Goal: Task Accomplishment & Management: Manage account settings

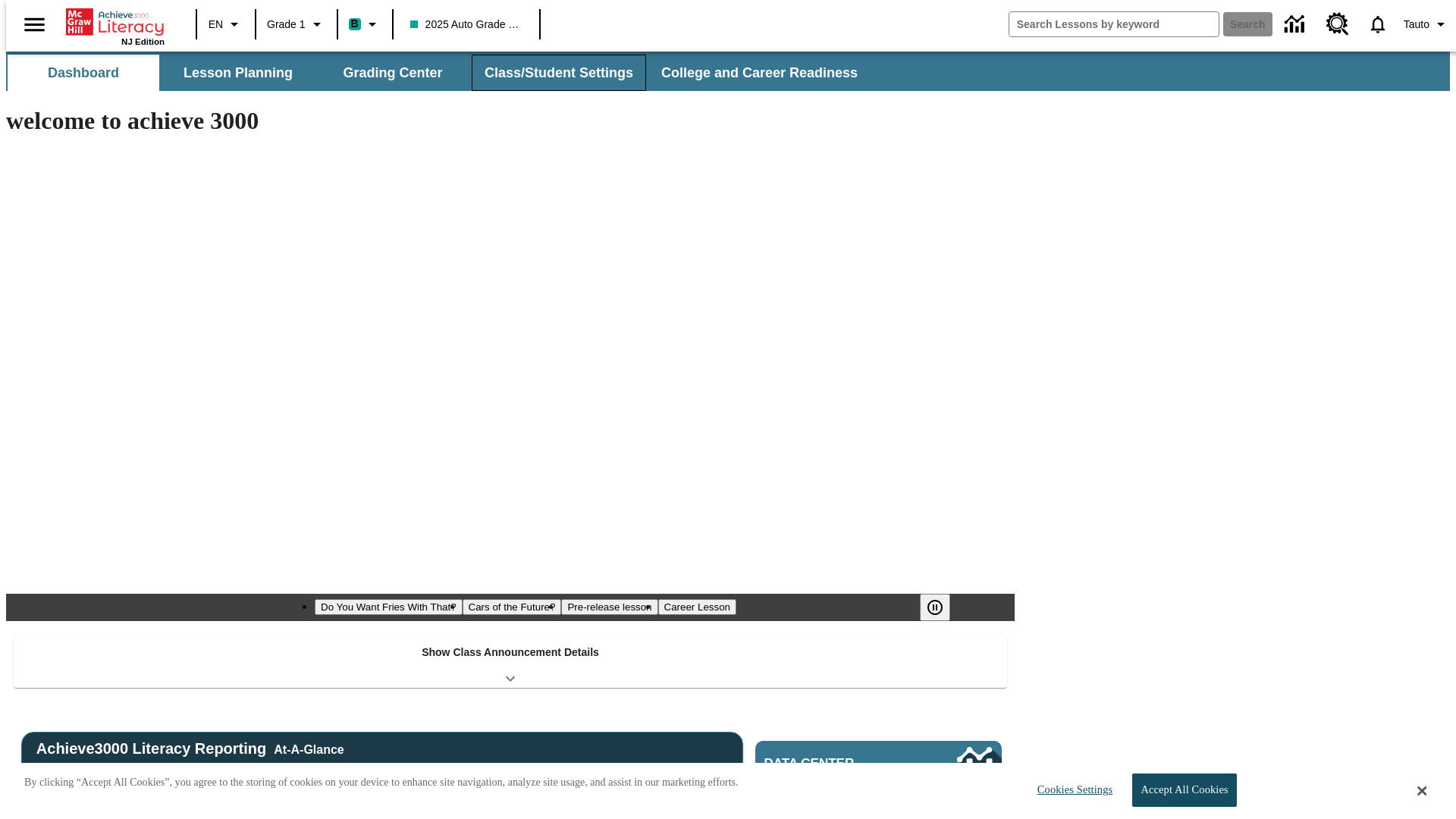
click at [551, 73] on button "Class/Student Settings" at bounding box center [559, 73] width 175 height 37
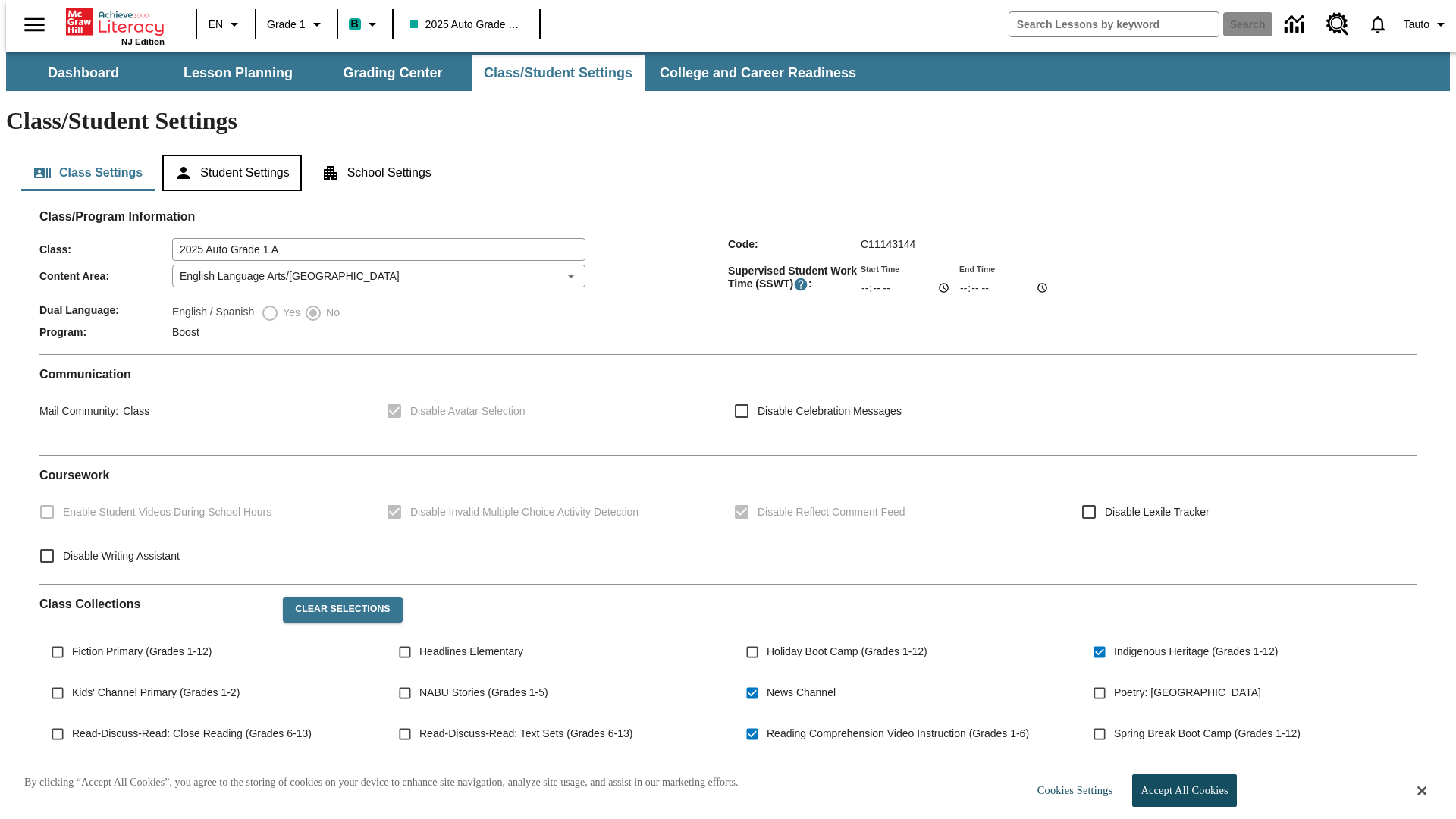
click at [228, 154] on button "Student Settings" at bounding box center [232, 173] width 139 height 37
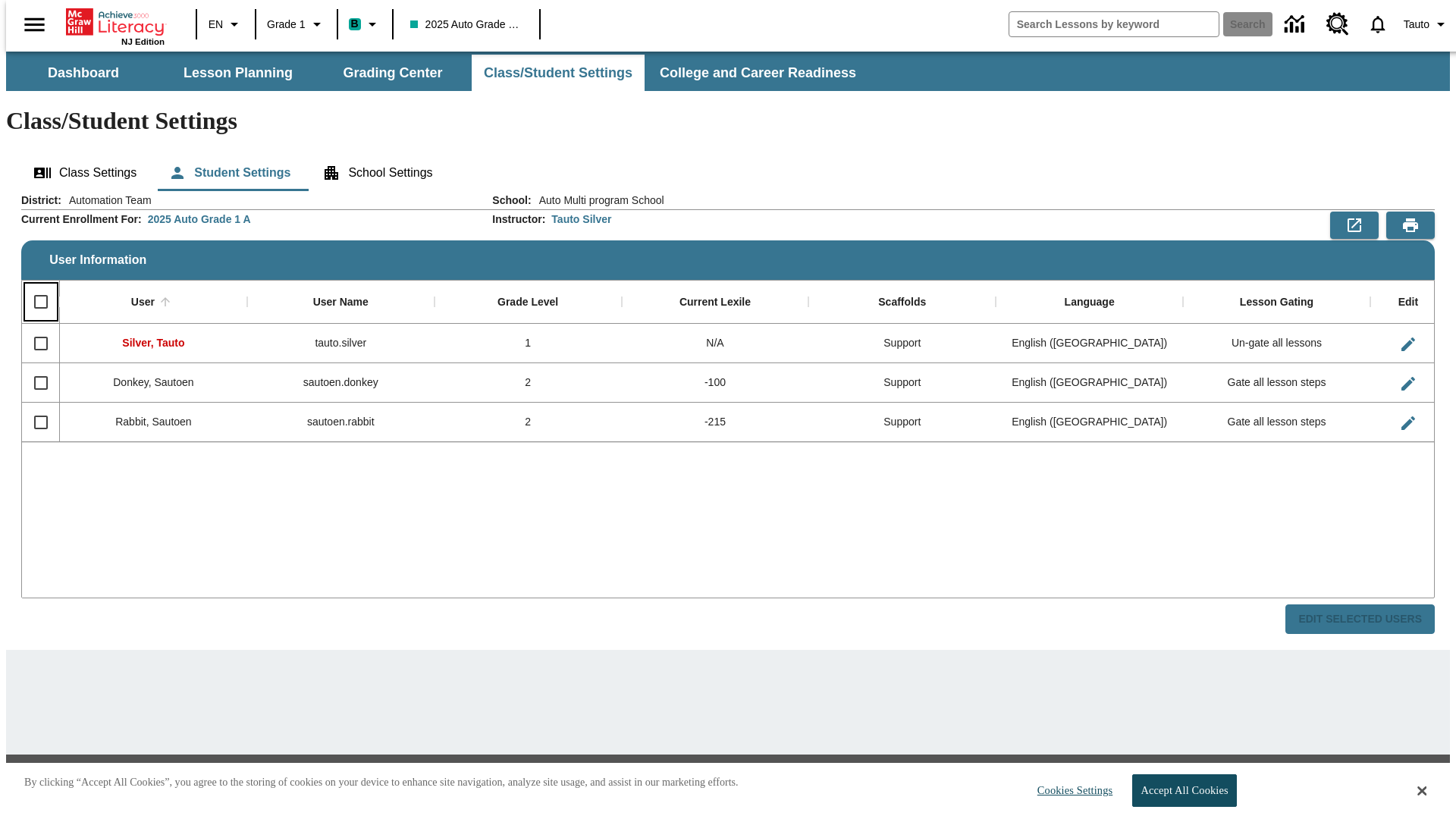
click at [34, 286] on input "Select all rows" at bounding box center [41, 302] width 32 height 32
checkbox input "true"
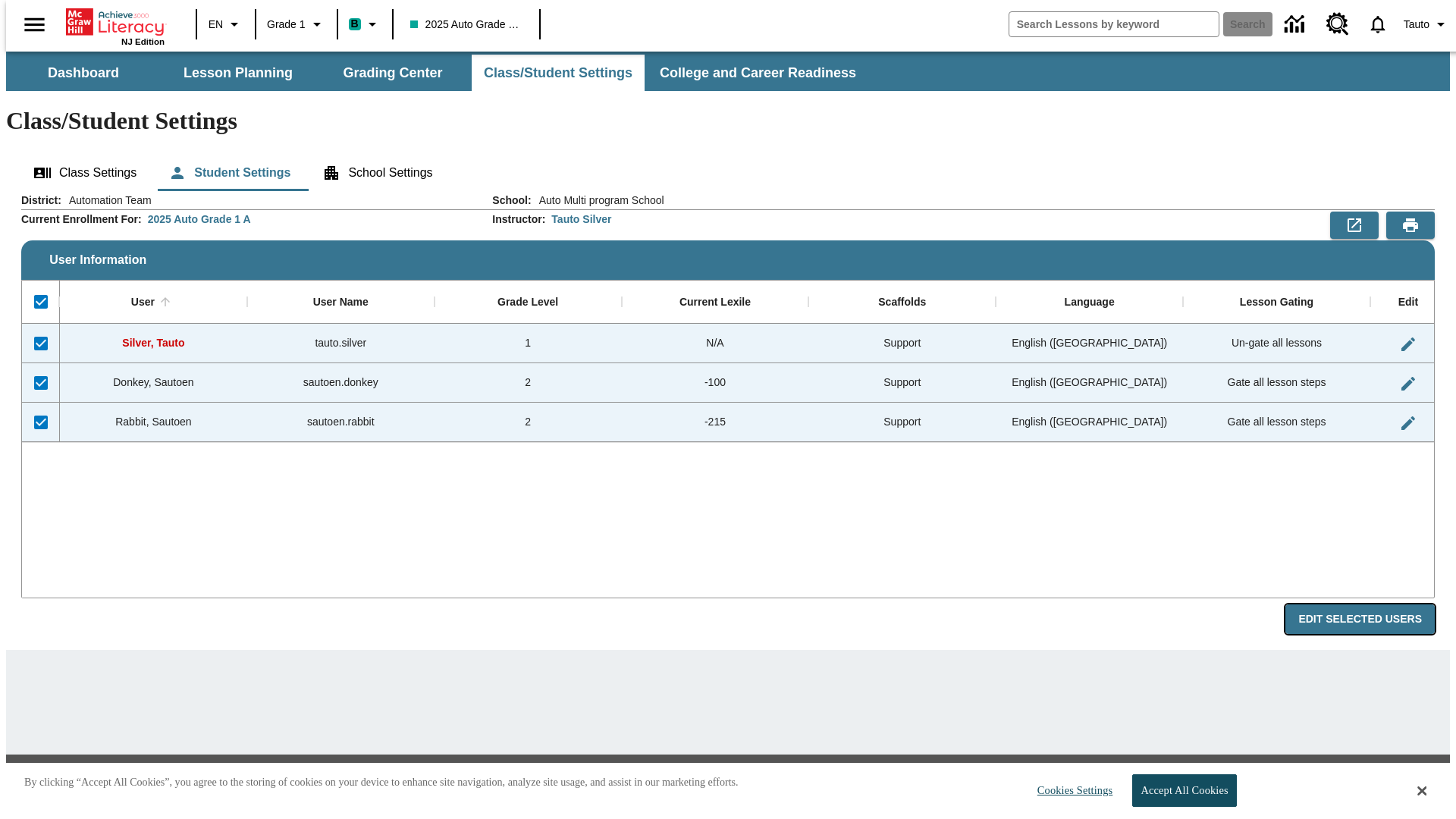
click at [1372, 604] on button "Edit Selected Users" at bounding box center [1360, 619] width 149 height 30
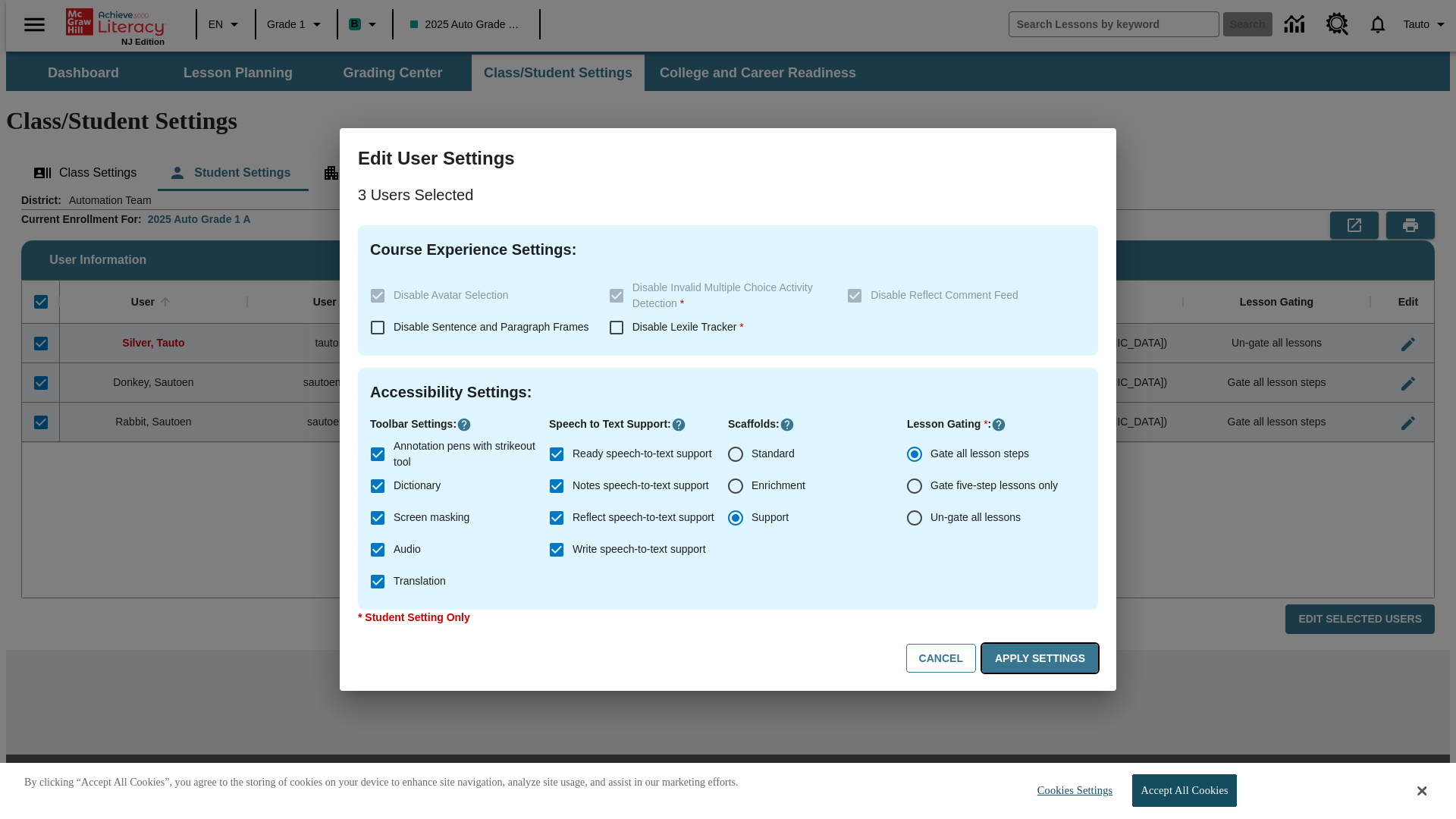
click at [1043, 659] on button "Apply Settings" at bounding box center [1040, 659] width 116 height 30
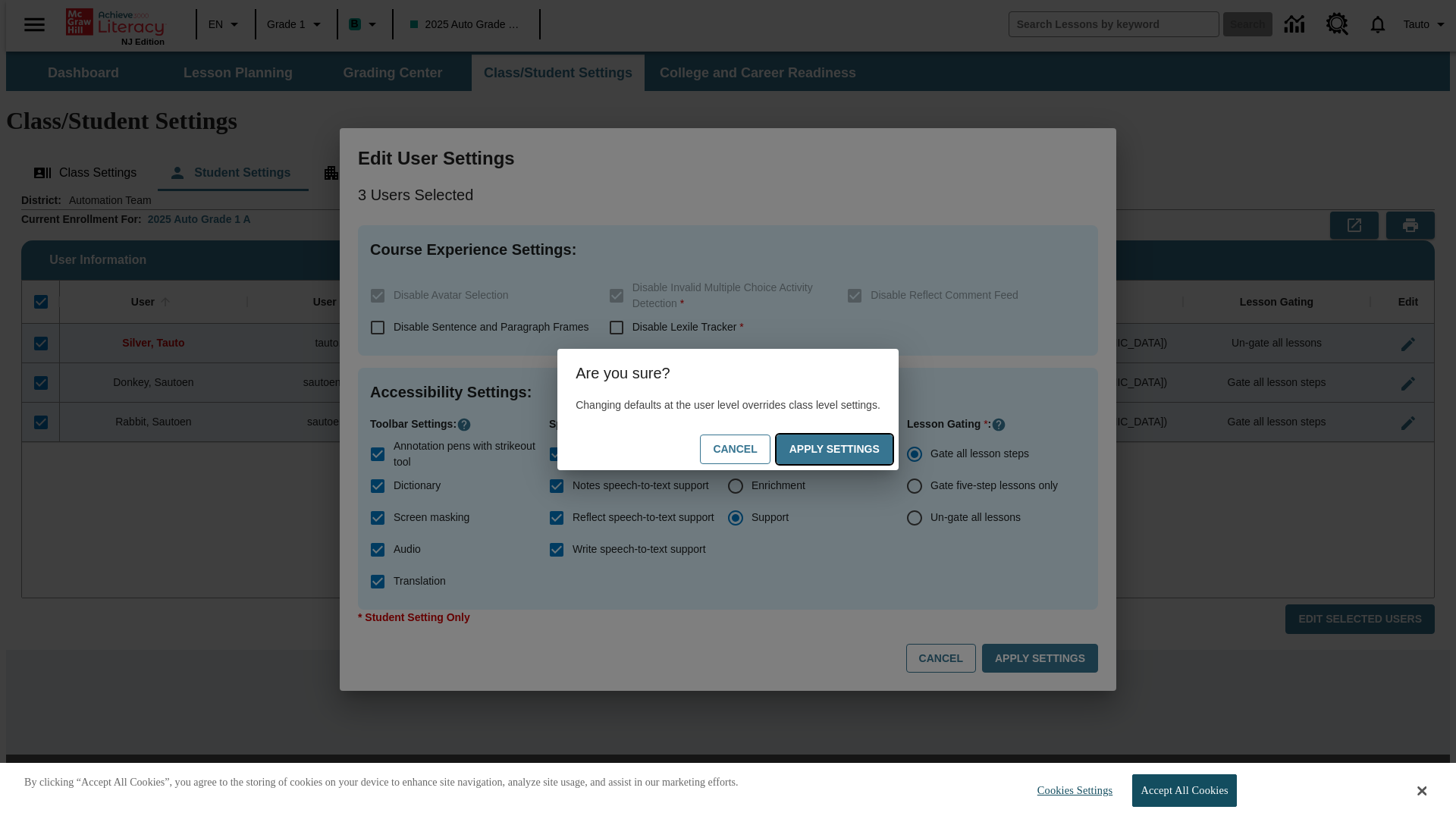
click at [850, 449] on button "Apply Settings" at bounding box center [835, 450] width 116 height 30
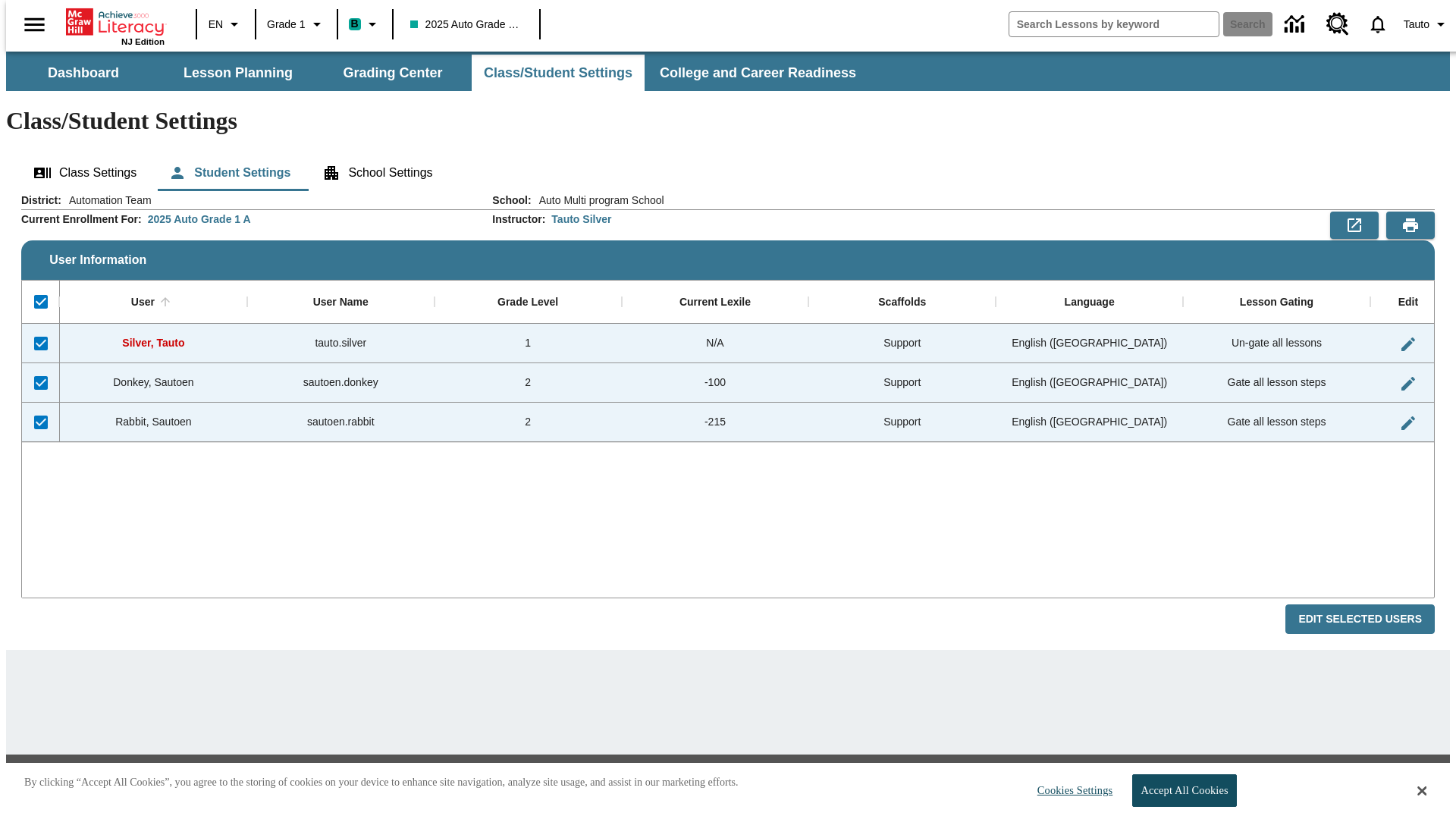
checkbox input "false"
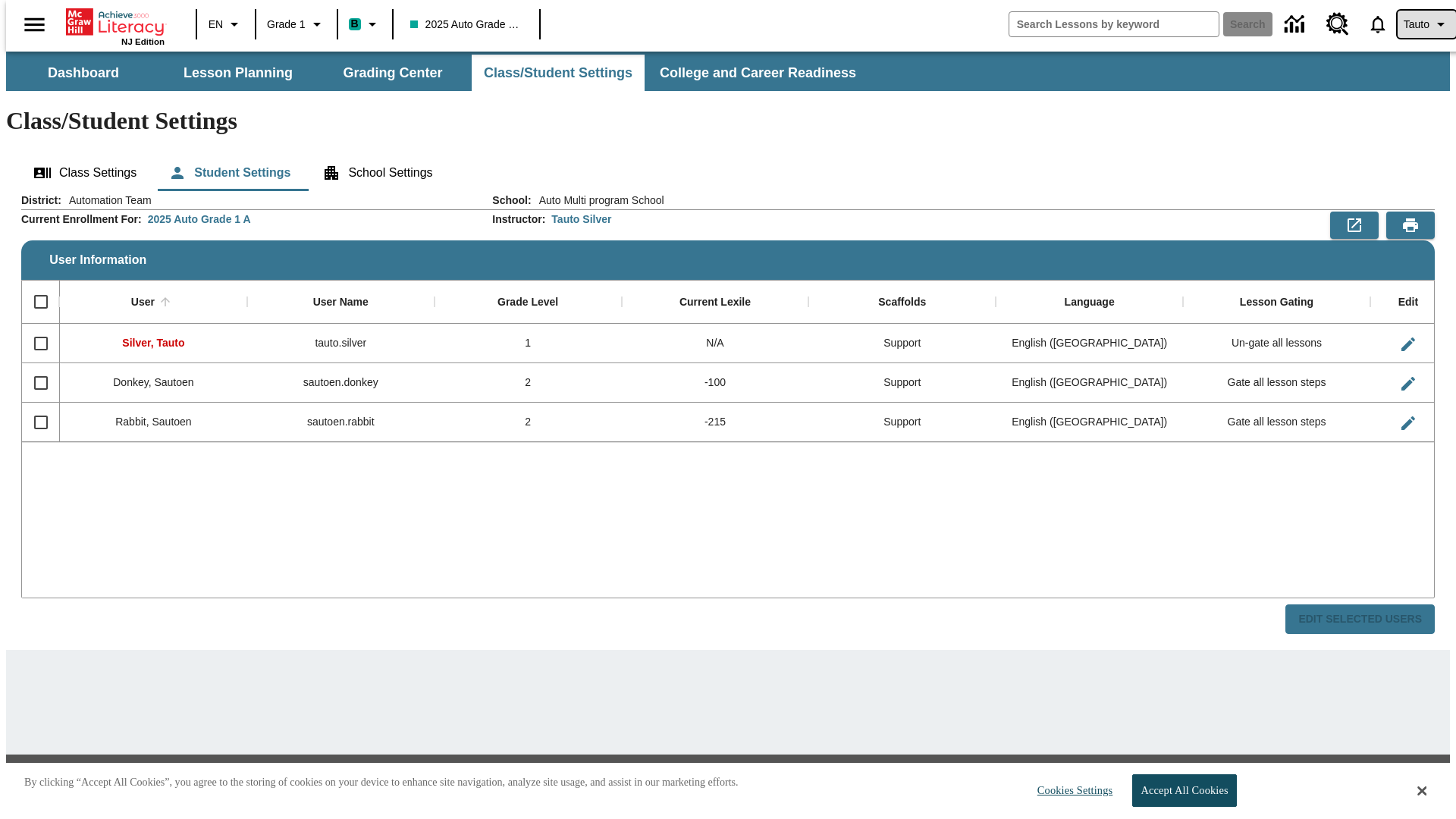
click at [1419, 25] on span "Tauto" at bounding box center [1417, 25] width 25 height 16
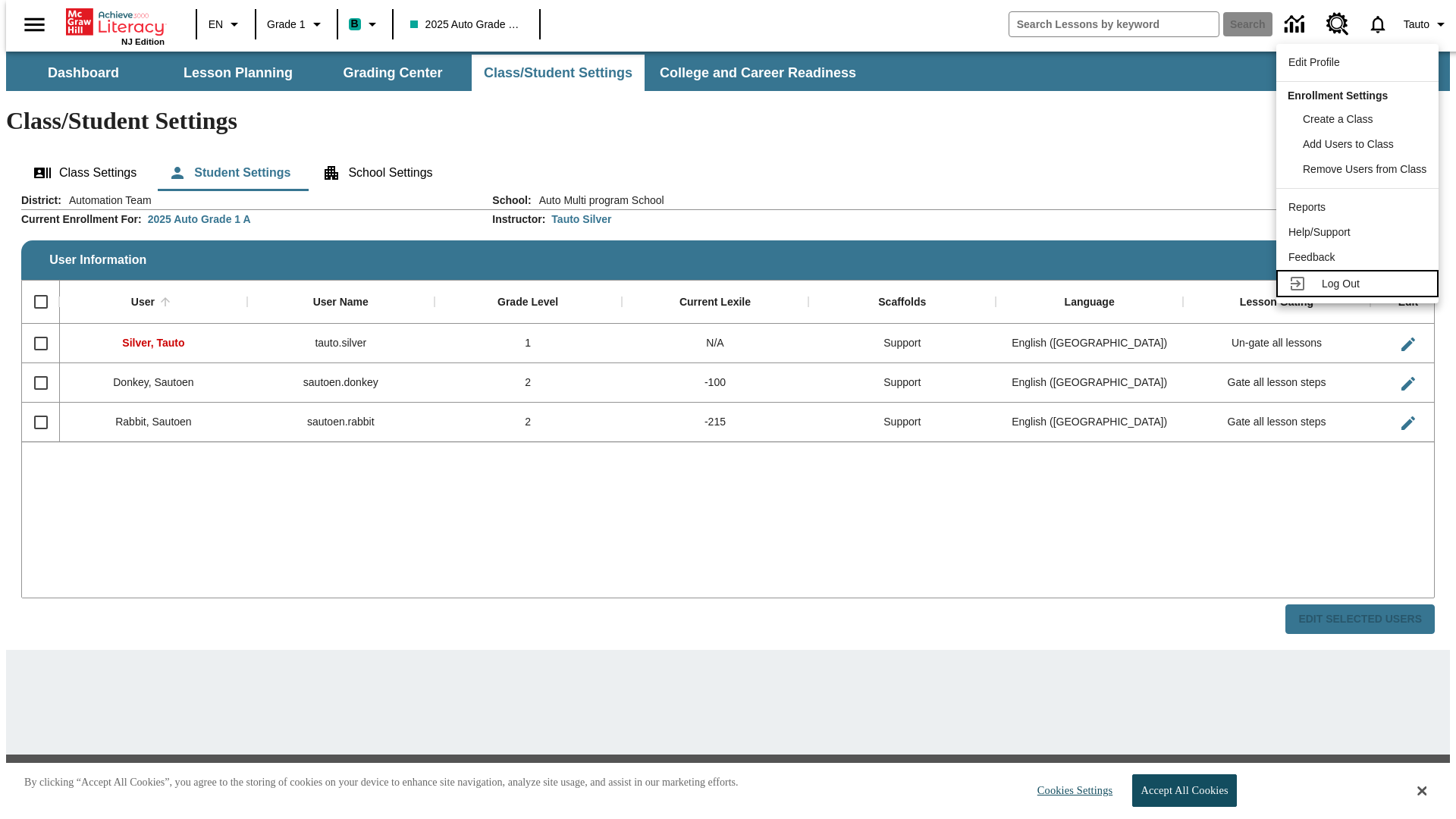
click at [1360, 283] on span "Log Out" at bounding box center [1340, 284] width 38 height 12
